Goal: Transaction & Acquisition: Purchase product/service

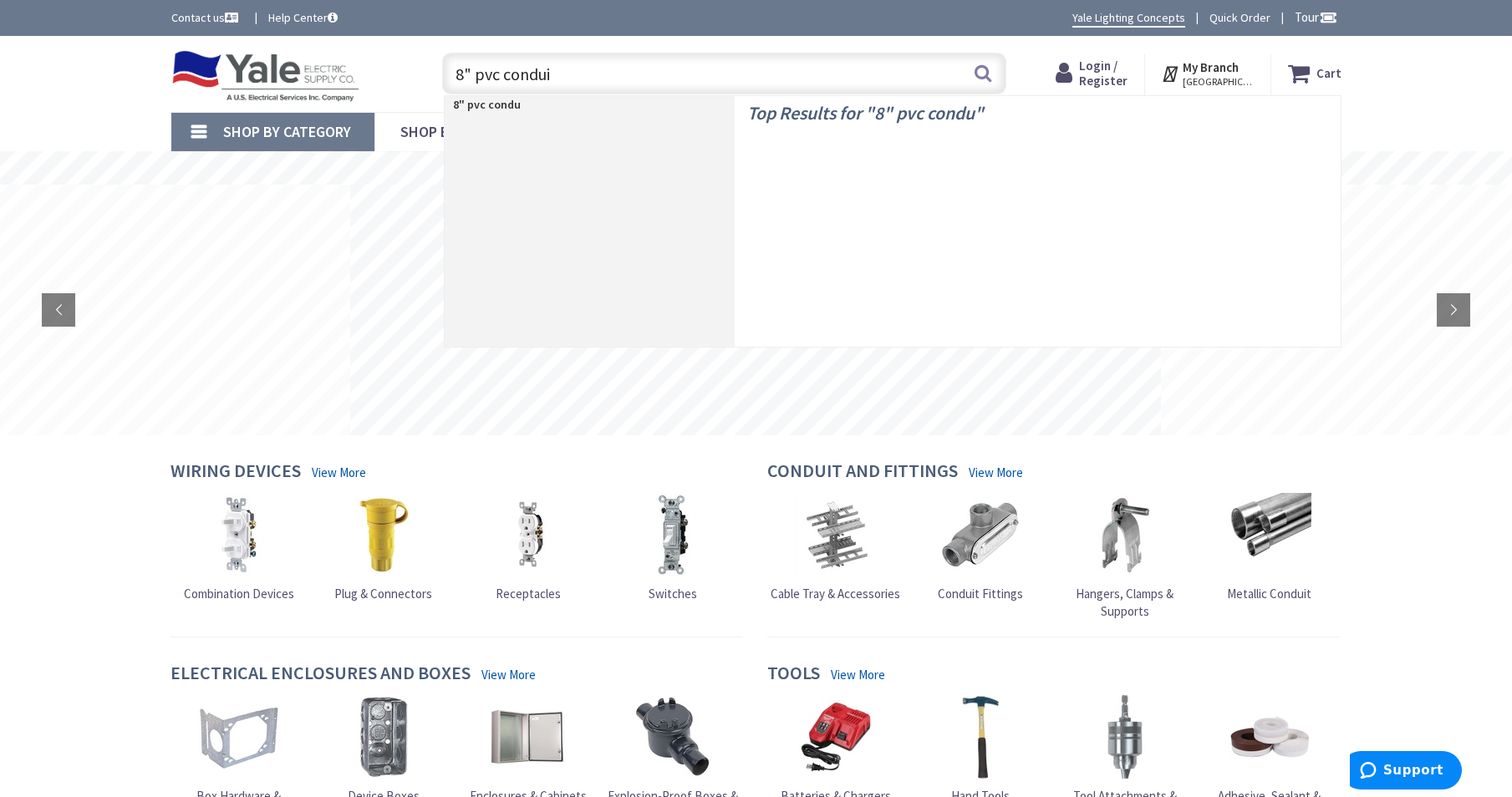
type input "8" pvc conduit"
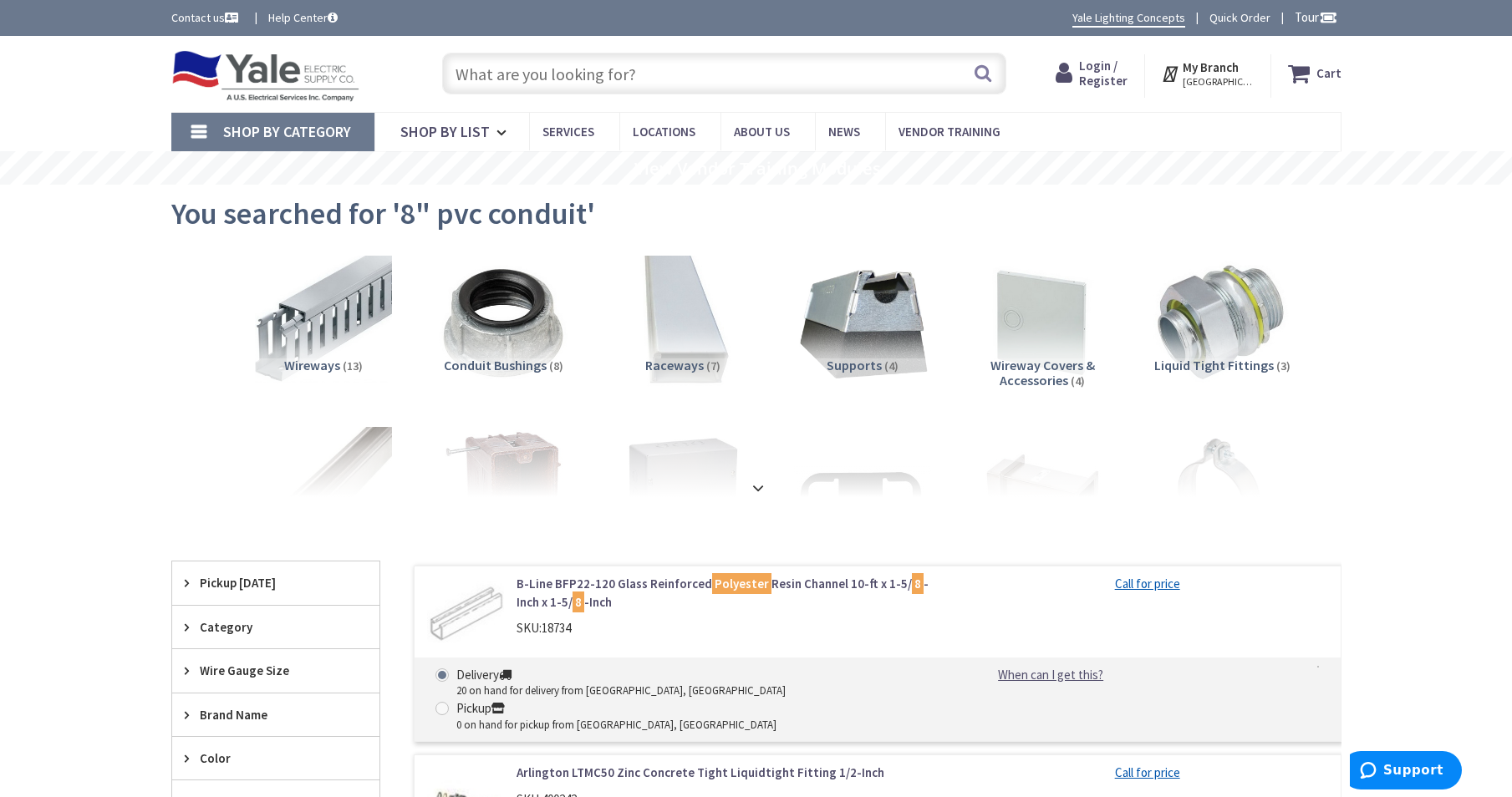
click at [479, 64] on input "text" at bounding box center [724, 73] width 564 height 42
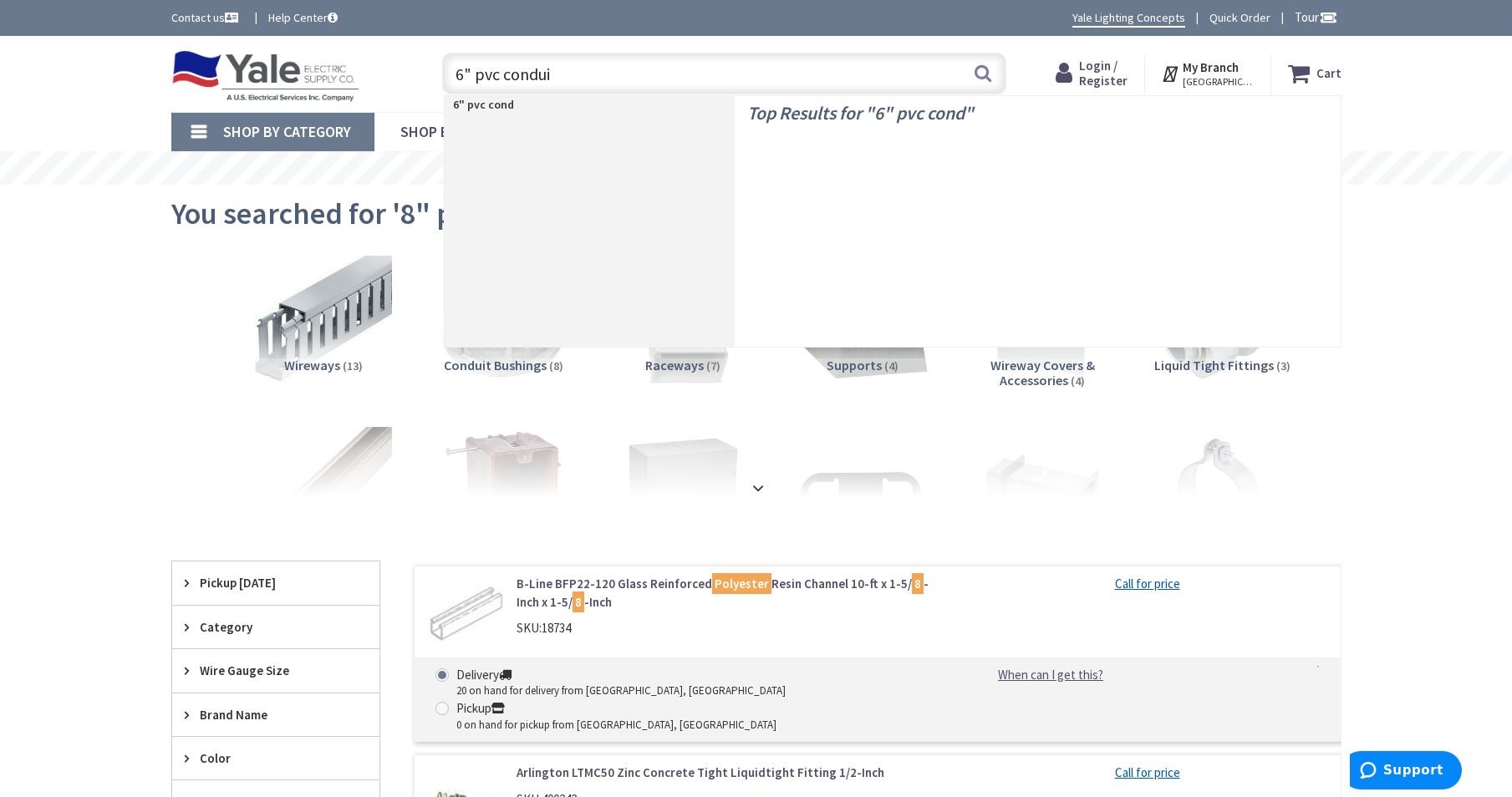
type input "6" pvc conduit"
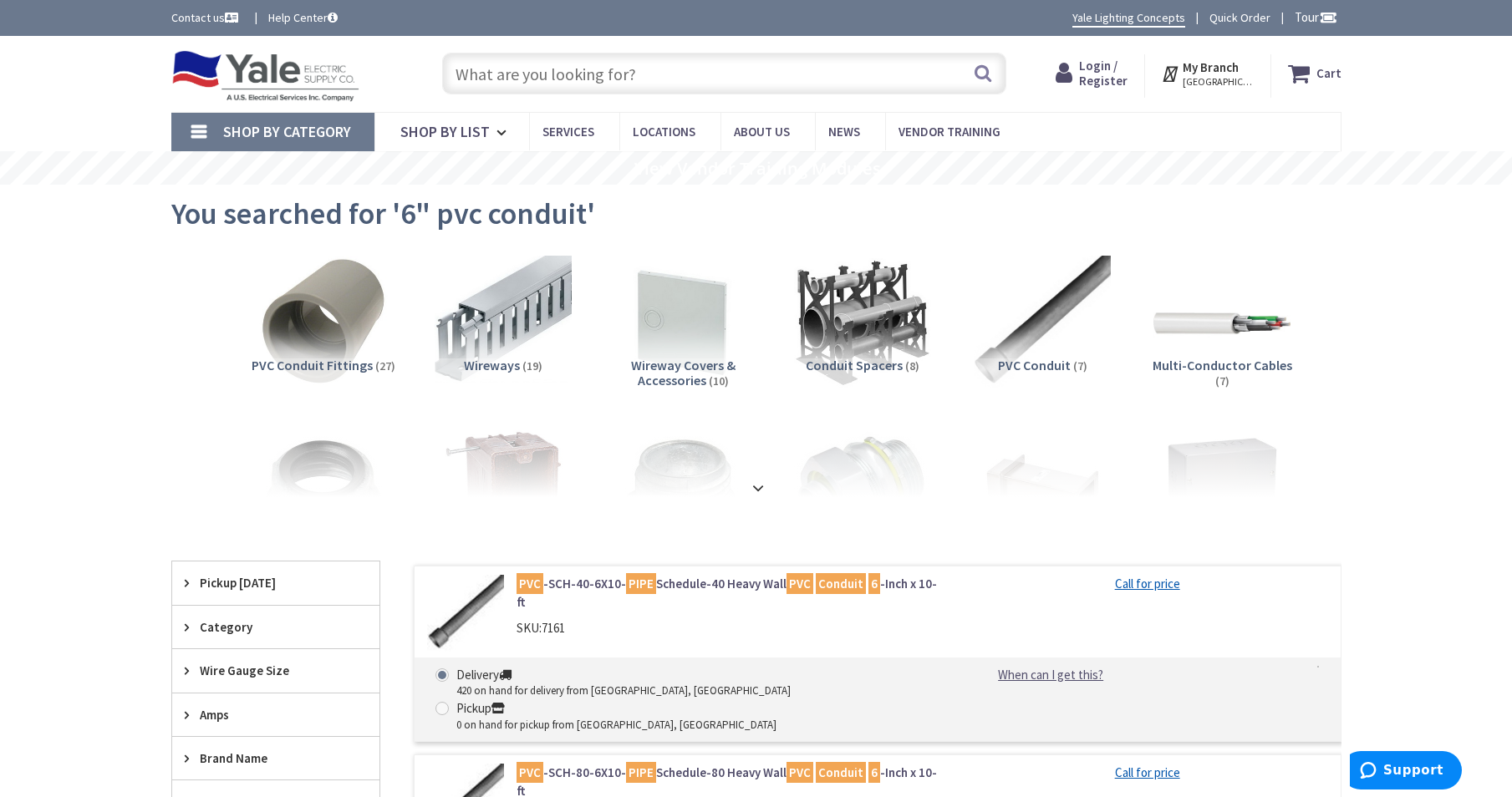
click at [331, 369] on span "PVC Conduit Fittings" at bounding box center [312, 365] width 121 height 17
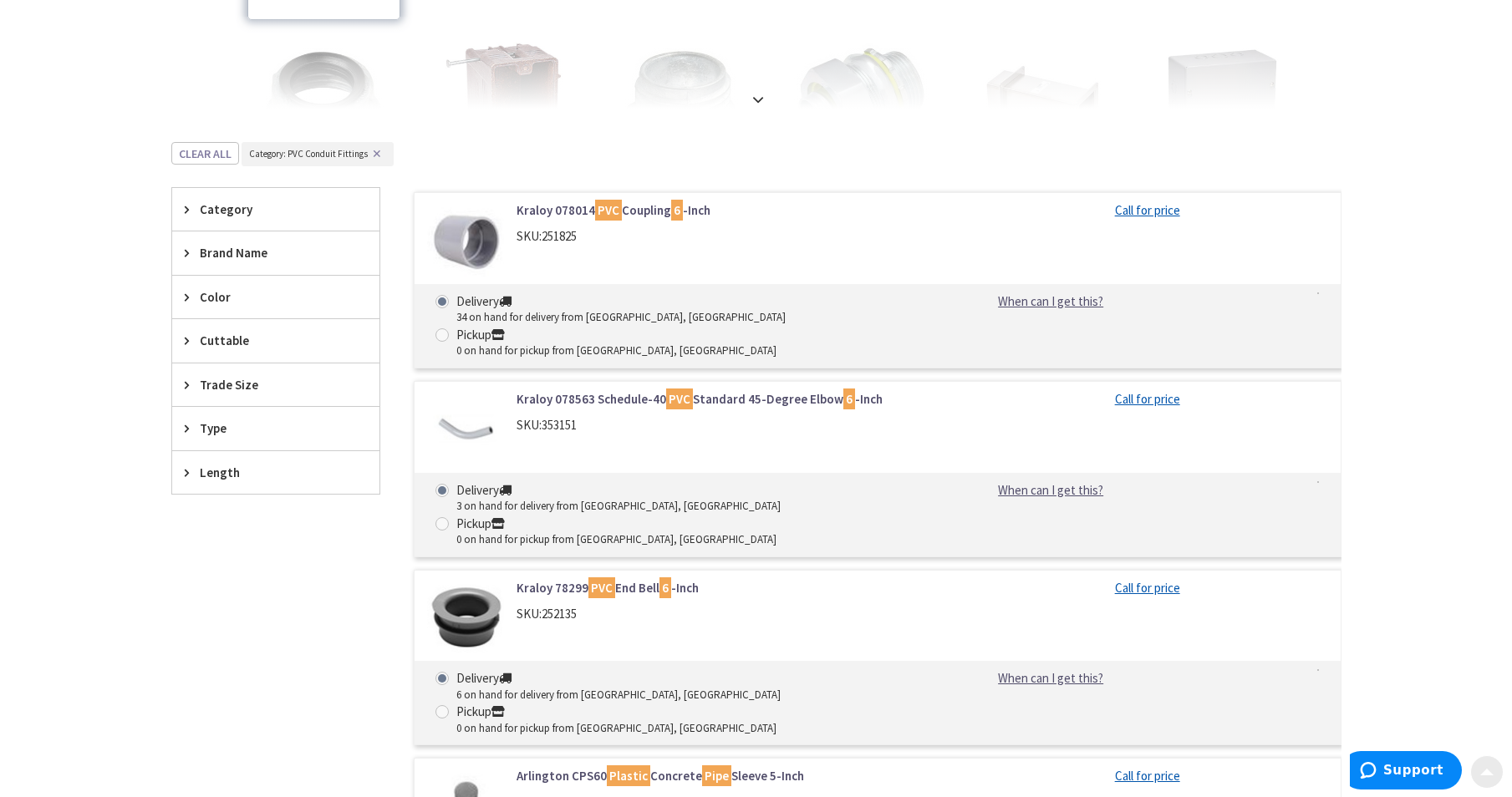
scroll to position [418, 0]
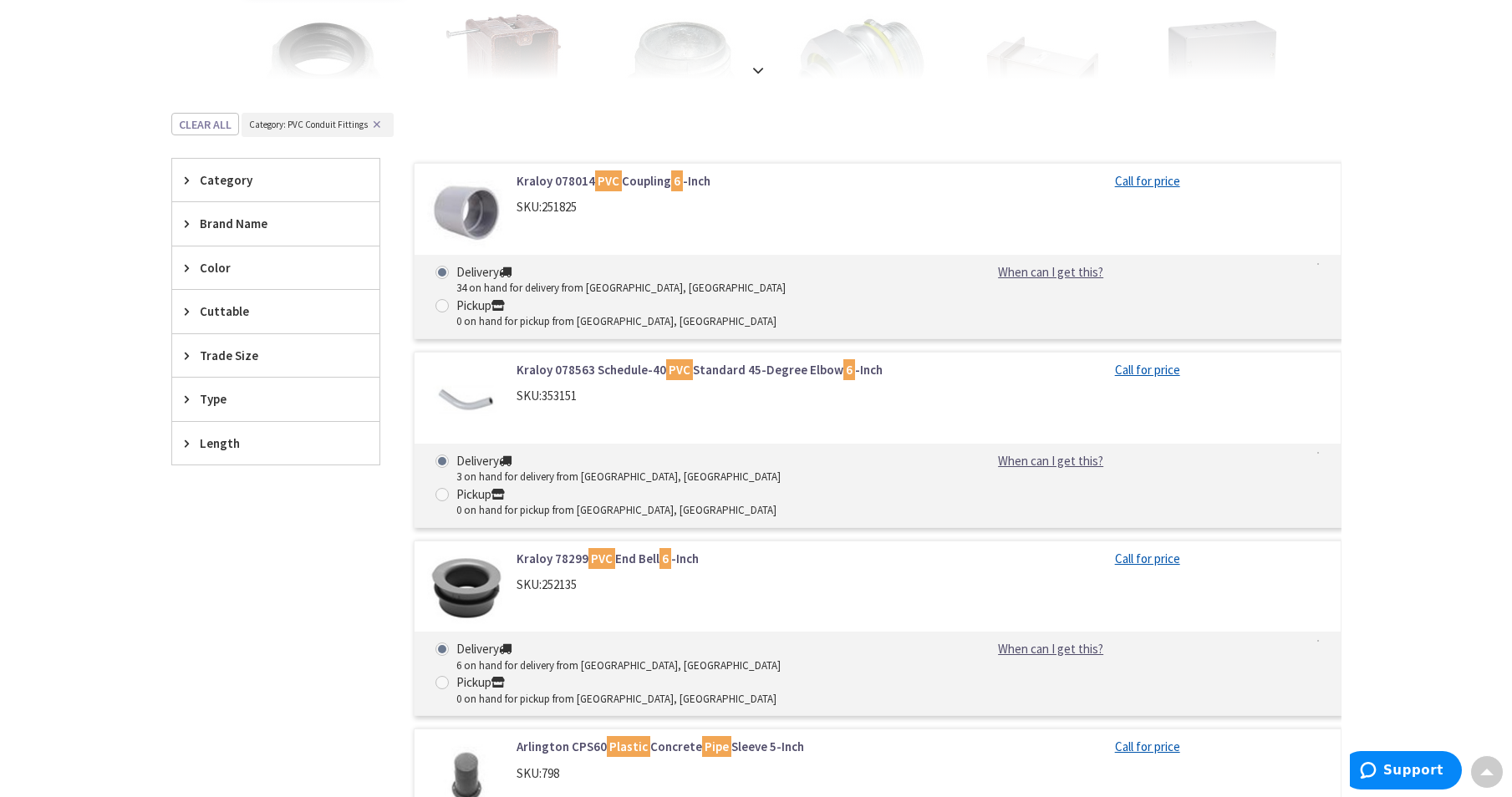
click at [723, 361] on link "Kraloy 078563 Schedule-40 PVC Standard 45-Degree Elbow 6 -Inch" at bounding box center [729, 369] width 426 height 18
